Goal: Navigation & Orientation: Locate item on page

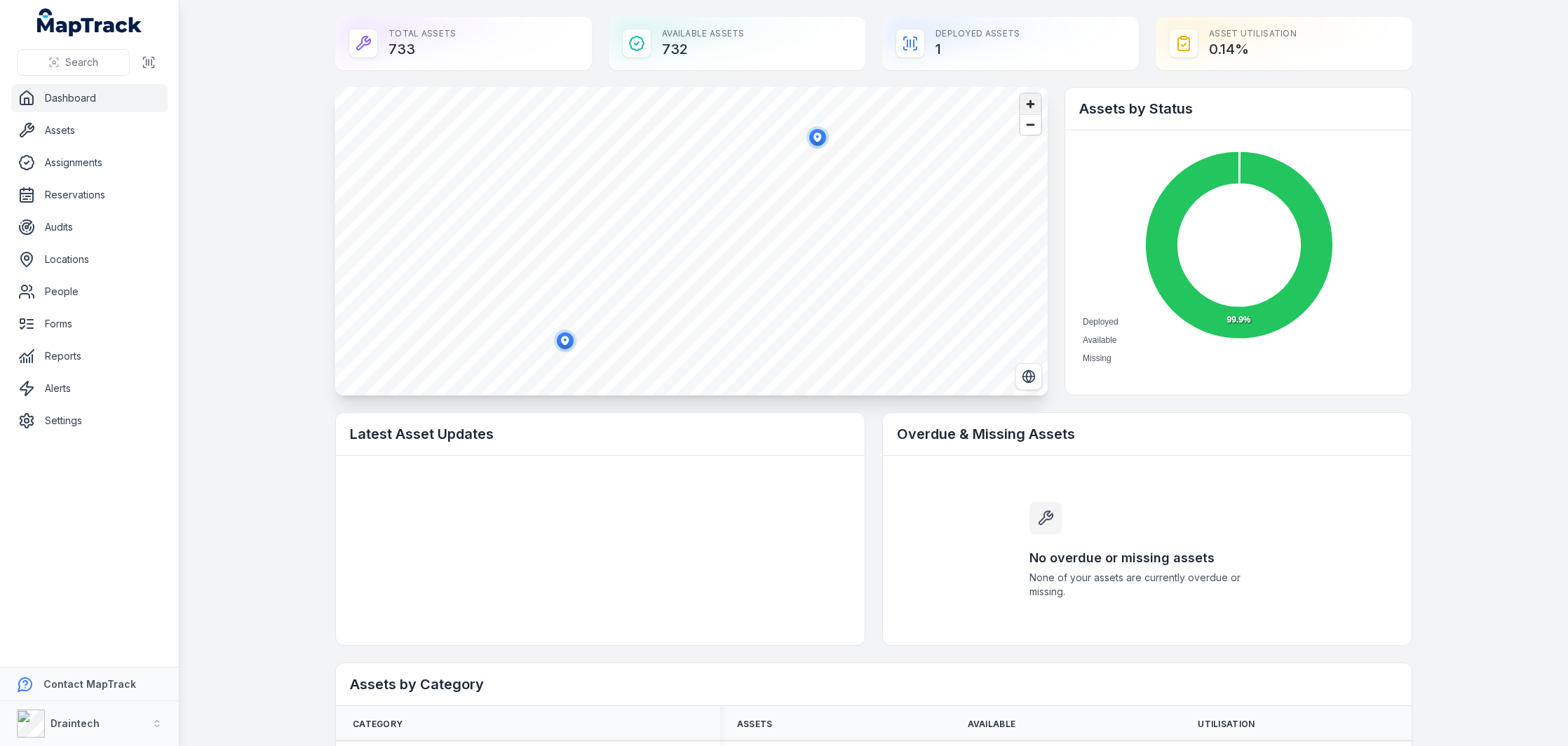
click at [1035, 104] on span "Zoom in" at bounding box center [1030, 104] width 20 height 20
click at [1029, 107] on span "Zoom in" at bounding box center [1030, 104] width 20 height 20
click at [1026, 102] on span "Zoom in" at bounding box center [1030, 104] width 20 height 20
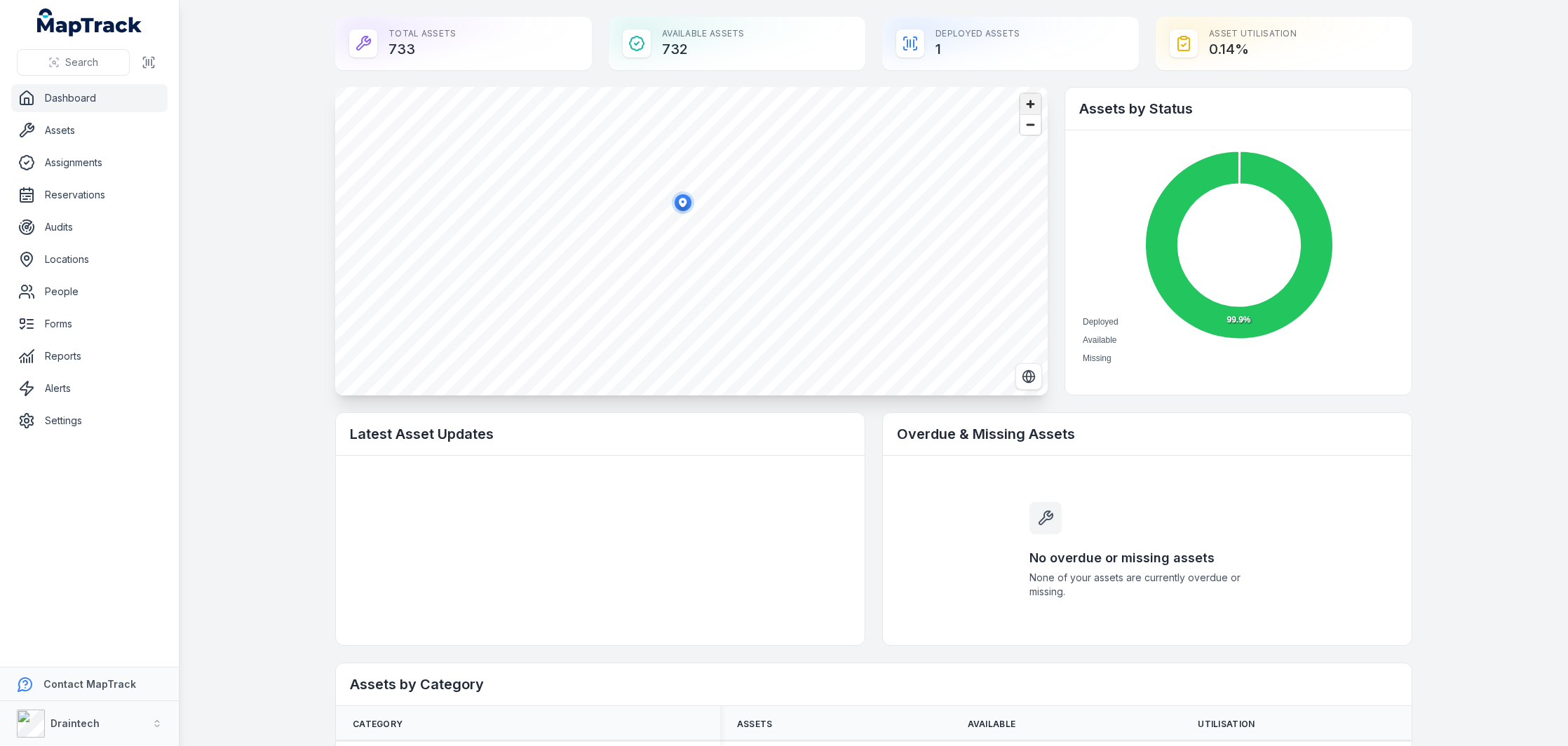
click at [1026, 102] on span "Zoom in" at bounding box center [1030, 104] width 20 height 20
click at [700, 220] on icon "button" at bounding box center [703, 222] width 8 height 9
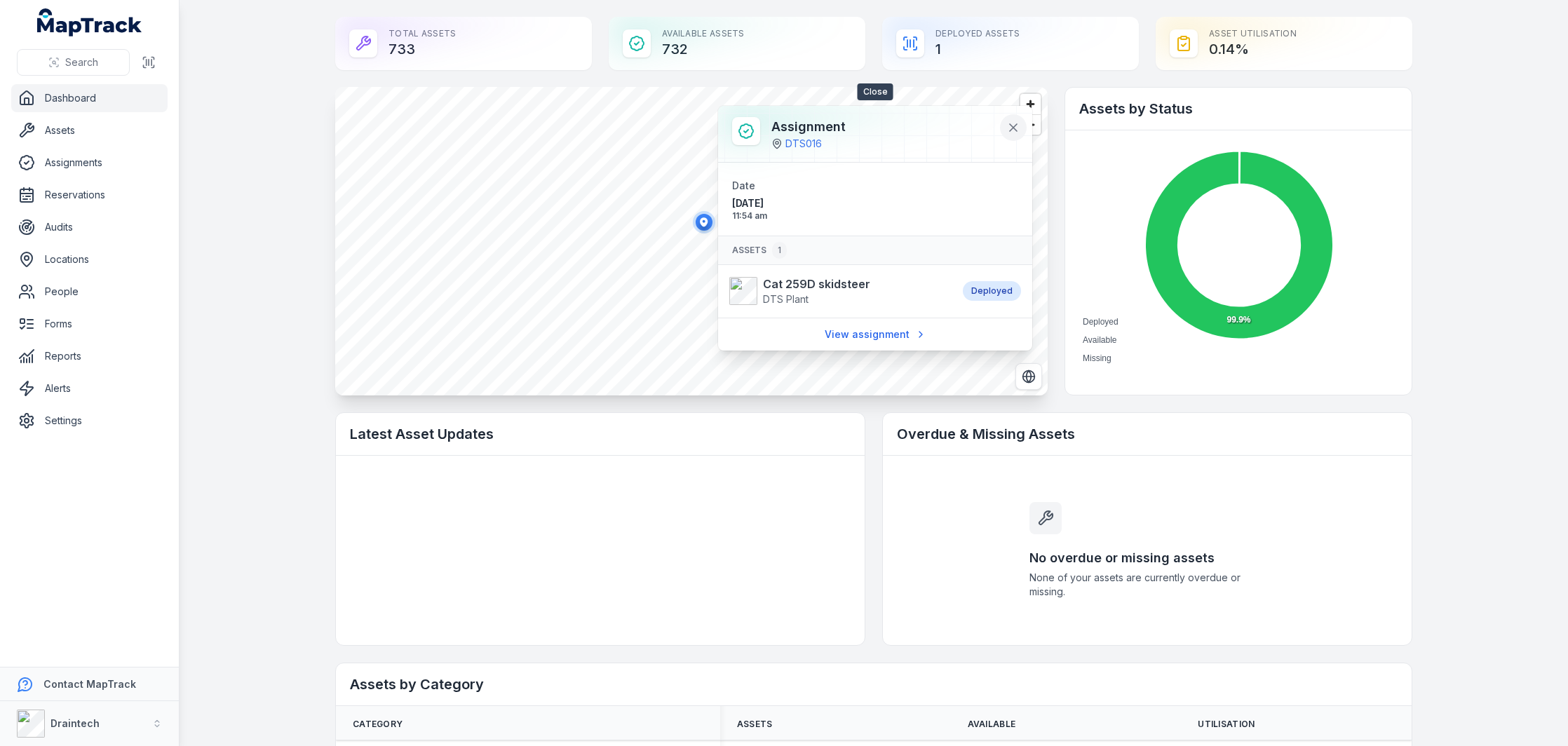
click at [1014, 126] on icon at bounding box center [1013, 127] width 7 height 7
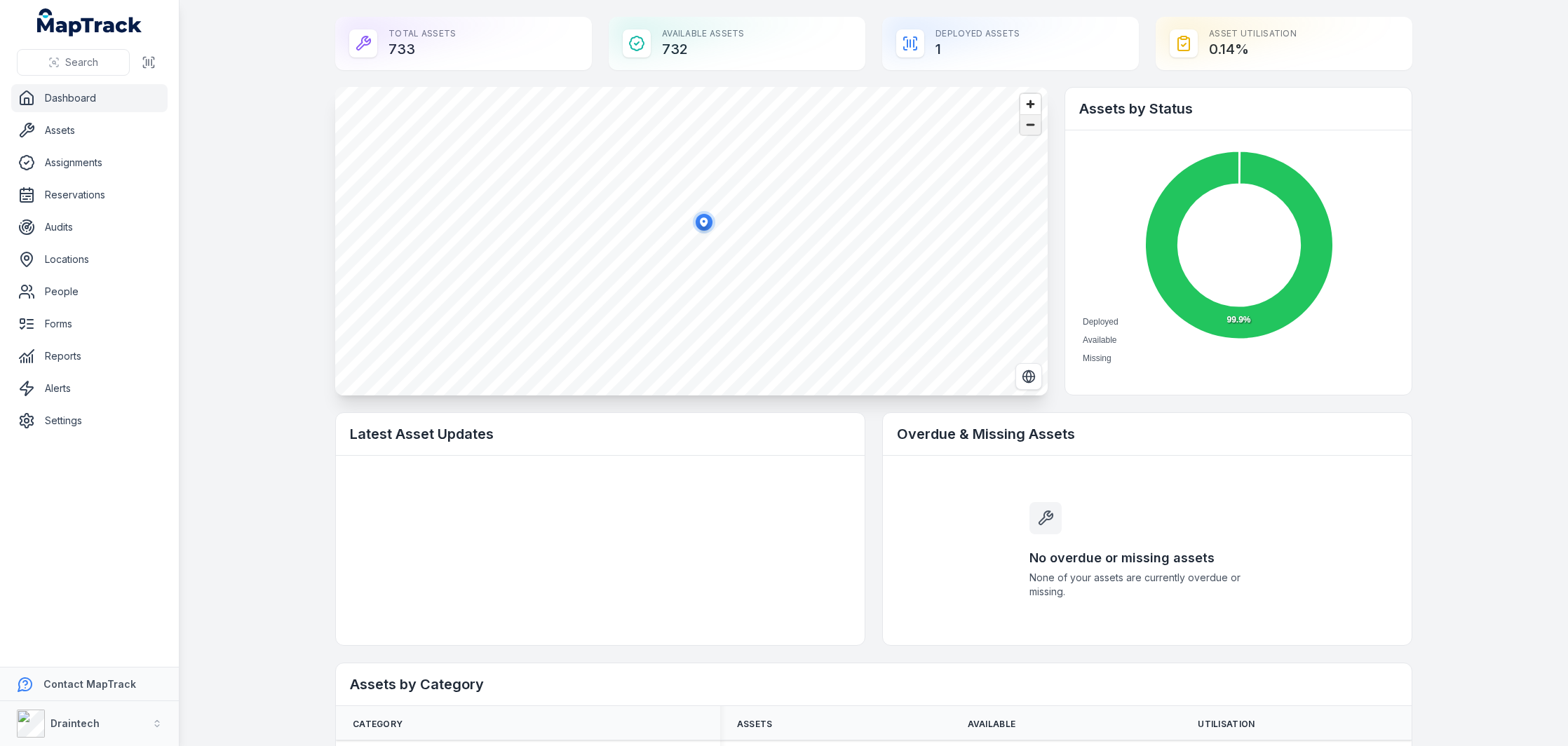
click at [1034, 127] on span "Zoom out" at bounding box center [1030, 125] width 20 height 20
click at [1027, 131] on span "Zoom out" at bounding box center [1030, 125] width 20 height 20
click at [1029, 129] on span "Zoom out" at bounding box center [1030, 125] width 20 height 20
click at [1038, 129] on span "Zoom out" at bounding box center [1030, 125] width 20 height 20
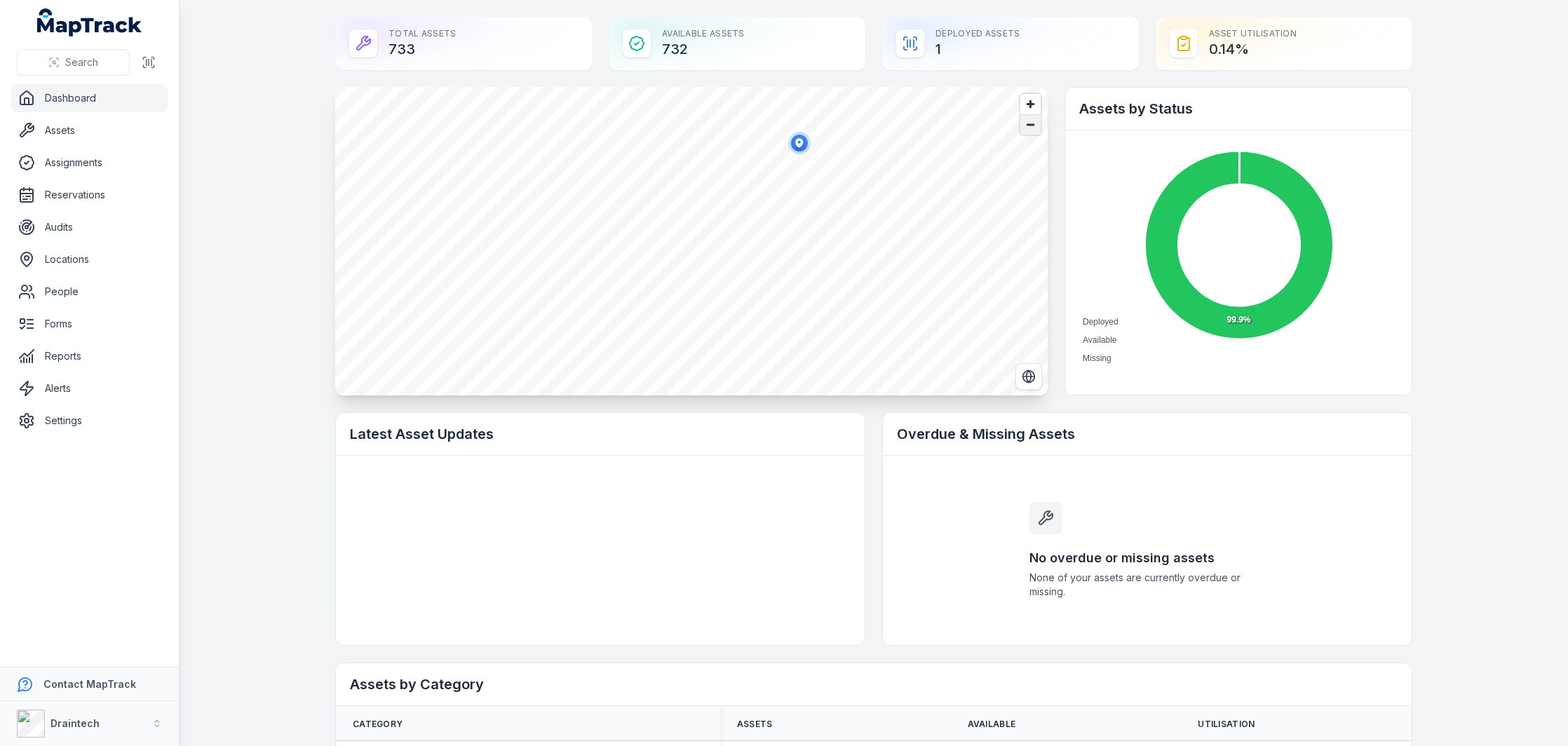
click at [1029, 127] on span "Zoom out" at bounding box center [1030, 125] width 20 height 20
click at [621, 204] on icon "button" at bounding box center [621, 207] width 8 height 9
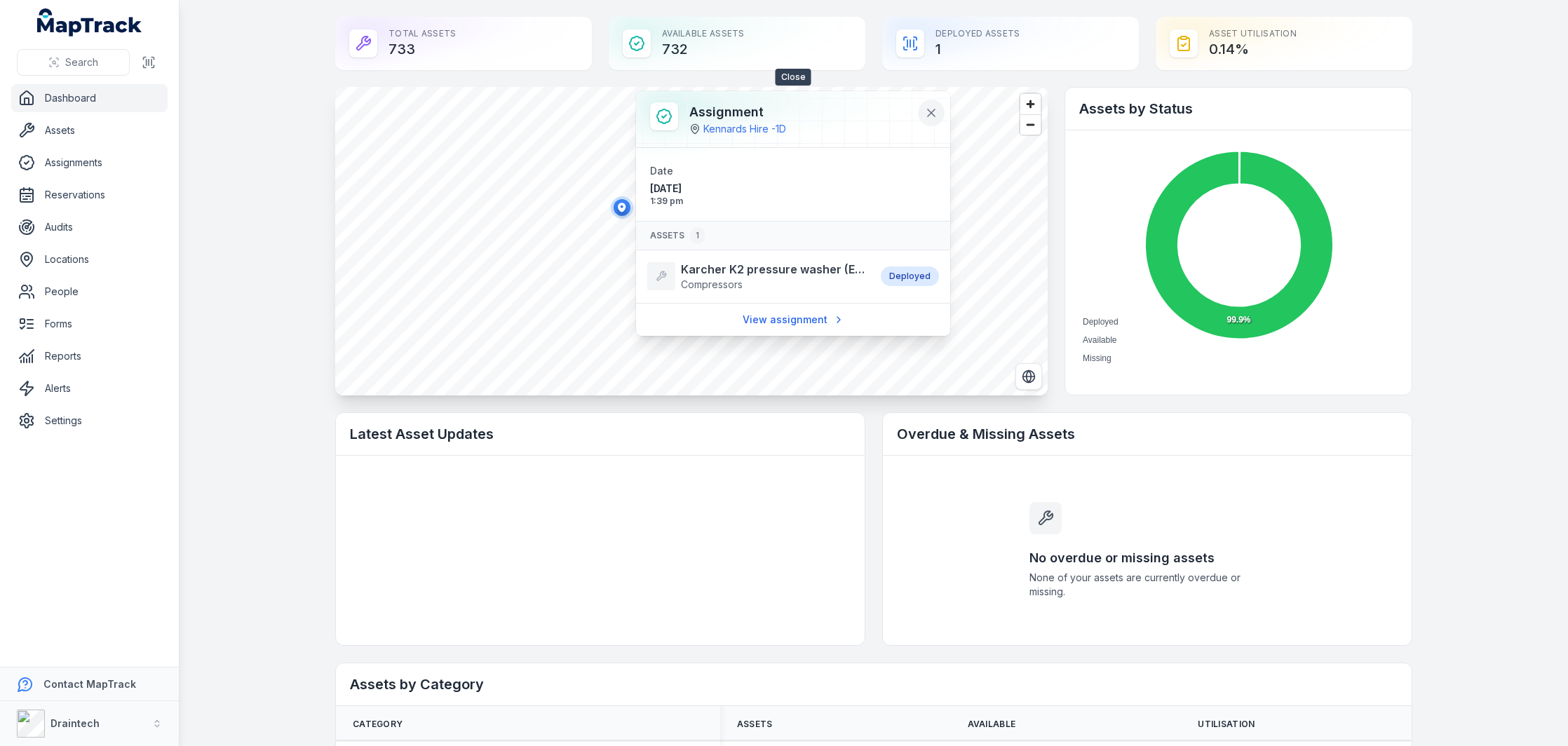
click at [930, 111] on icon at bounding box center [931, 113] width 7 height 7
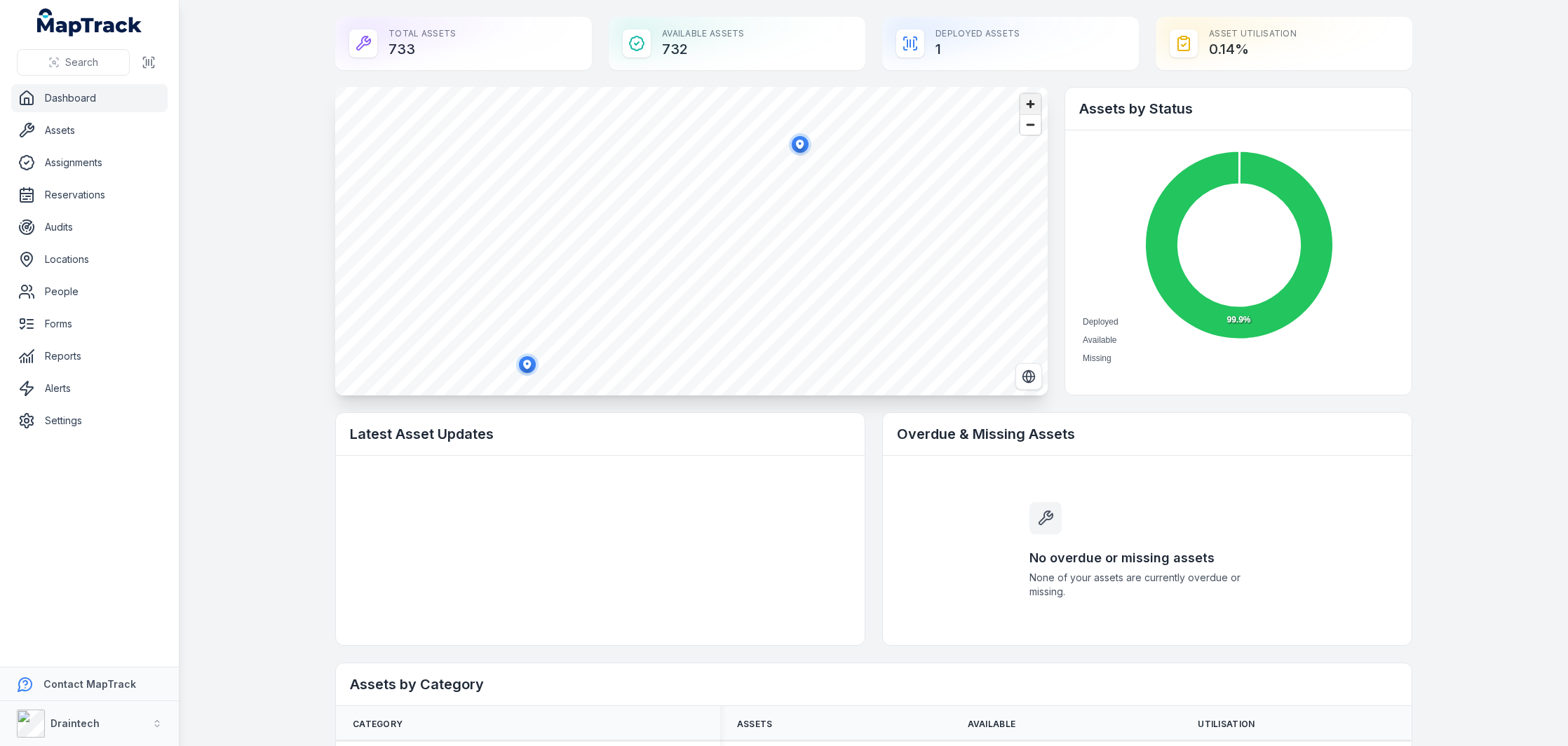
click at [1030, 111] on span "Zoom in" at bounding box center [1030, 104] width 20 height 20
click at [1032, 107] on span "Zoom in" at bounding box center [1030, 104] width 20 height 20
click at [1032, 105] on span "Zoom in" at bounding box center [1030, 104] width 20 height 20
